Goal: Check status

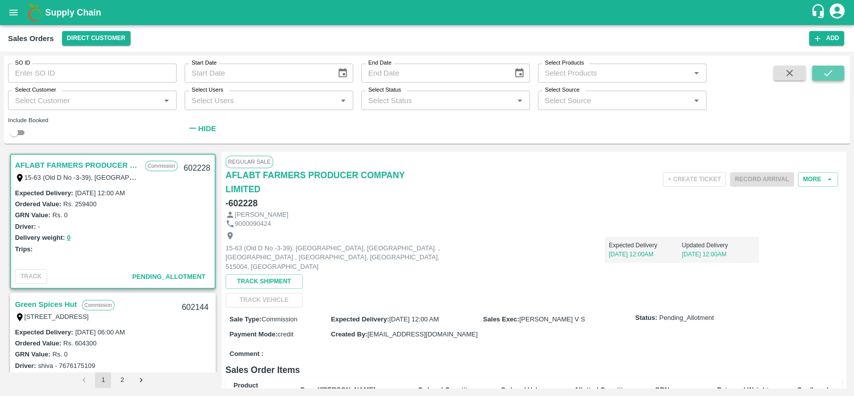
click at [825, 69] on icon "submit" at bounding box center [827, 73] width 11 height 11
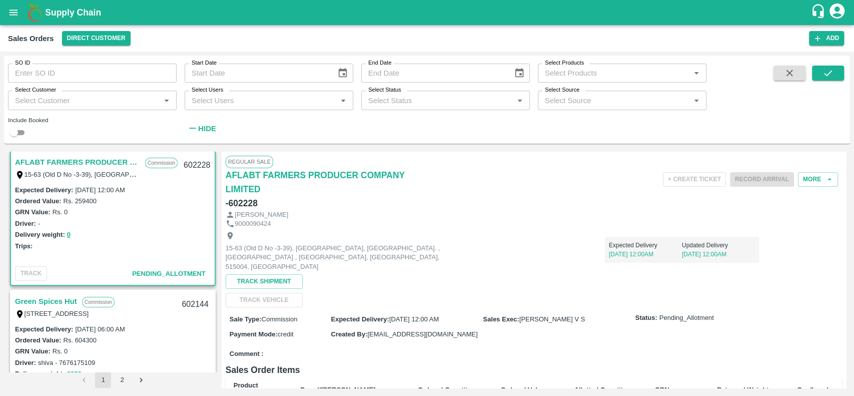
click at [50, 300] on link "Green Spices Hut" at bounding box center [46, 301] width 62 height 13
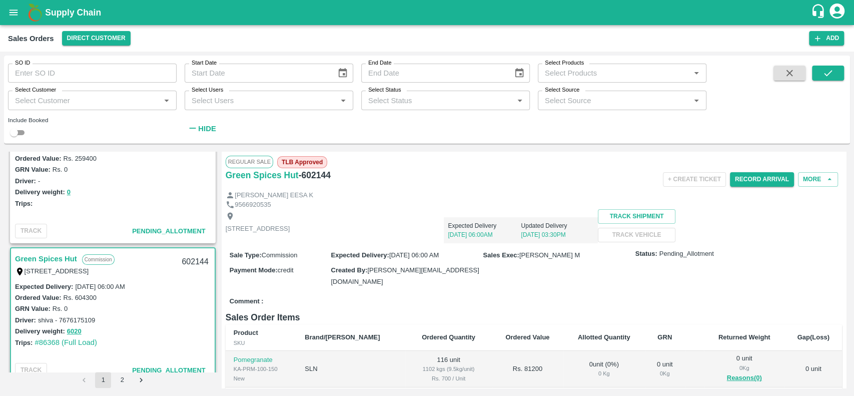
scroll to position [47, 0]
click at [830, 74] on icon "submit" at bounding box center [827, 73] width 11 height 11
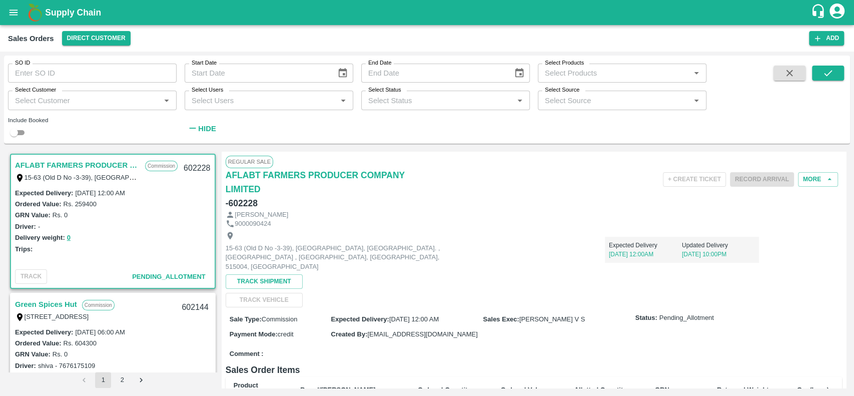
click at [70, 305] on link "Green Spices Hut" at bounding box center [46, 304] width 62 height 13
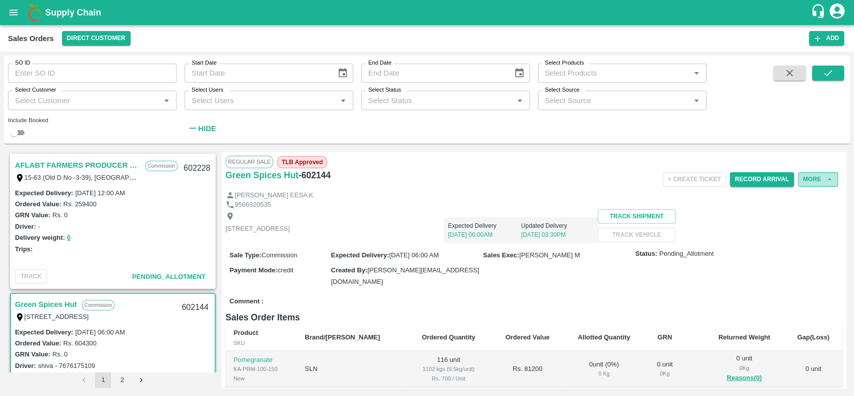
click at [805, 177] on button "More" at bounding box center [818, 179] width 40 height 15
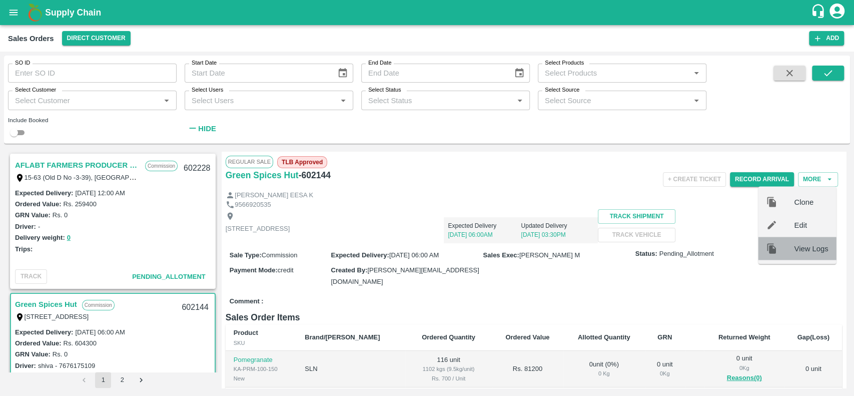
click at [804, 248] on span "View Logs" at bounding box center [811, 248] width 34 height 11
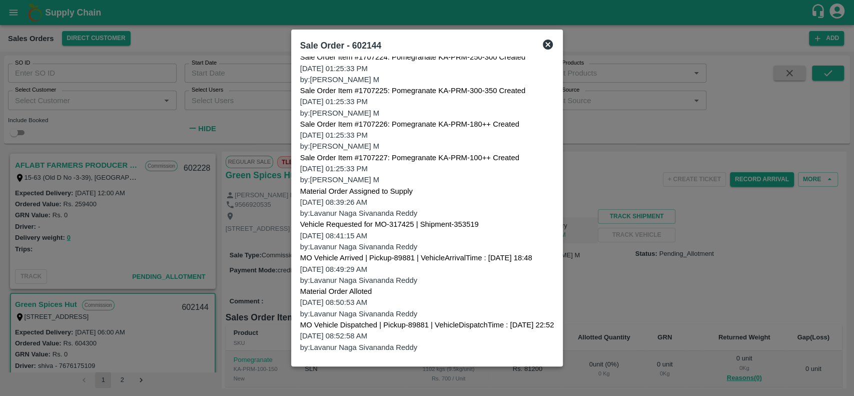
scroll to position [244, 0]
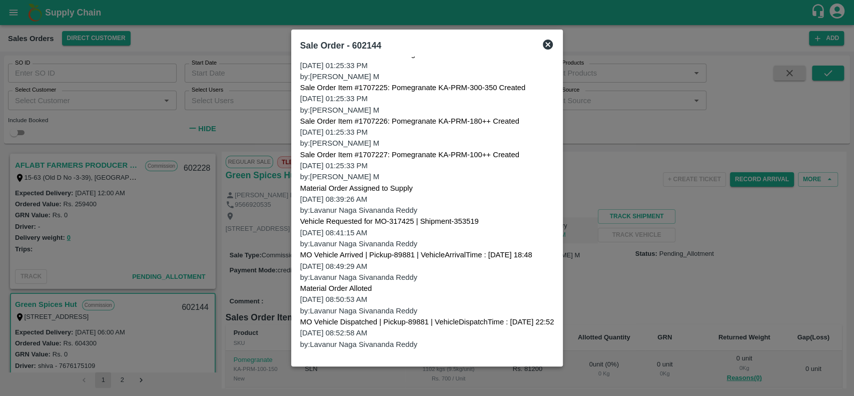
click at [553, 43] on icon at bounding box center [548, 45] width 10 height 10
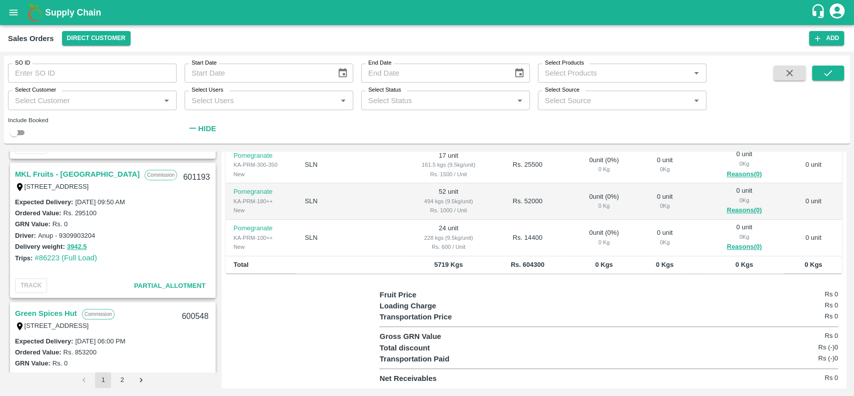
scroll to position [0, 0]
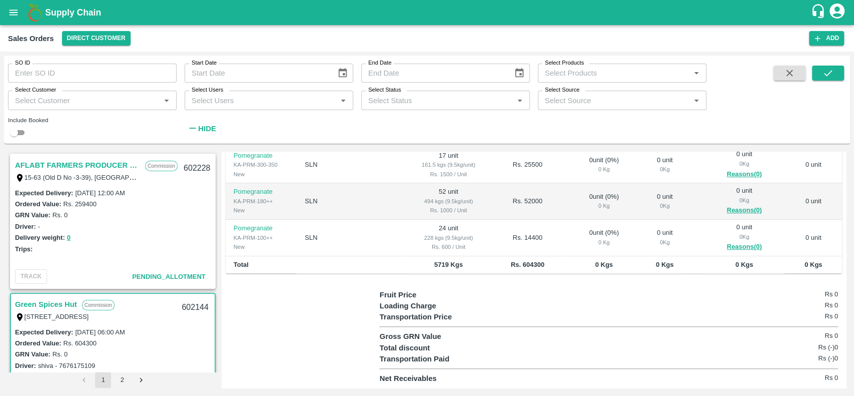
click at [520, 312] on div "Transportation Price Rs 0" at bounding box center [609, 316] width 458 height 11
